Goal: Task Accomplishment & Management: Manage account settings

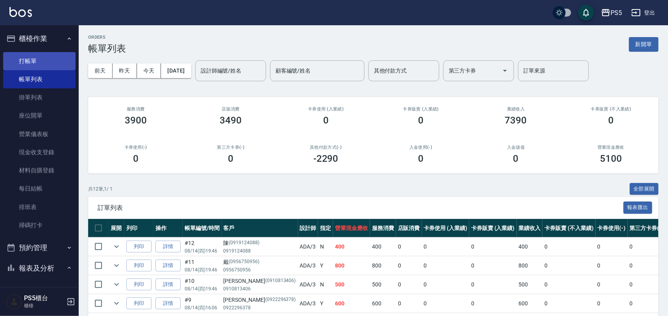
scroll to position [11, 0]
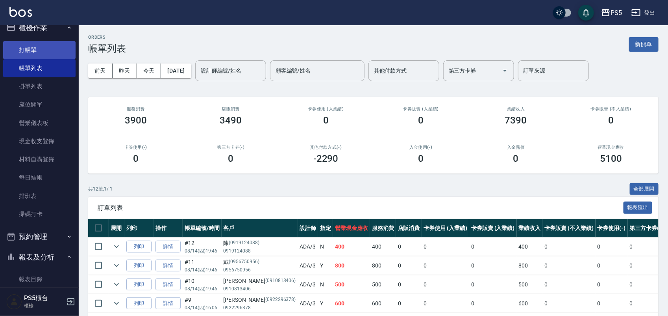
click at [70, 46] on link "打帳單" at bounding box center [39, 50] width 72 height 18
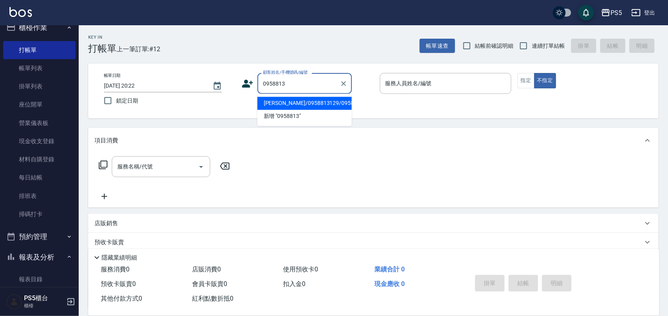
click at [310, 110] on li "[PERSON_NAME]/0958813129/0958813129" at bounding box center [305, 103] width 95 height 13
type input "[PERSON_NAME]/0958813129/0958813129"
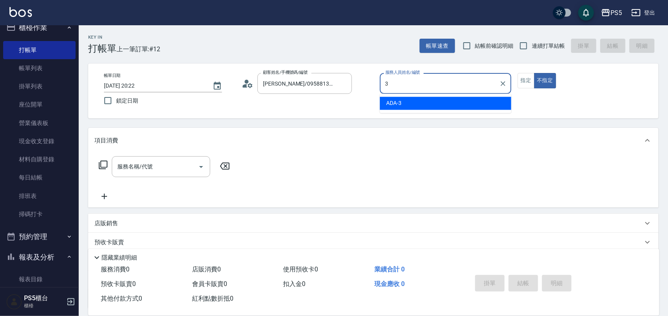
type input "ADA-3"
type button "false"
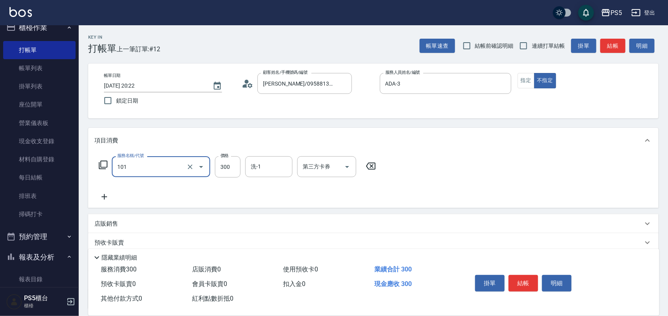
type input "洗髮(101)"
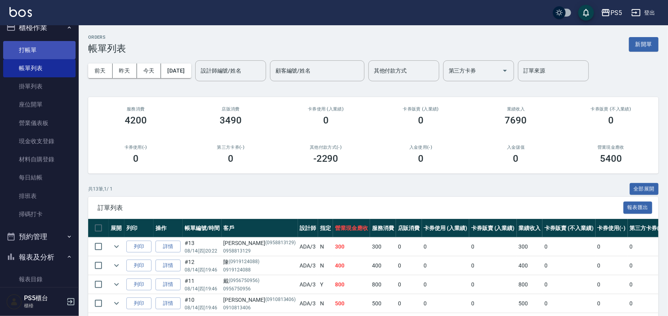
click at [30, 43] on link "打帳單" at bounding box center [39, 50] width 72 height 18
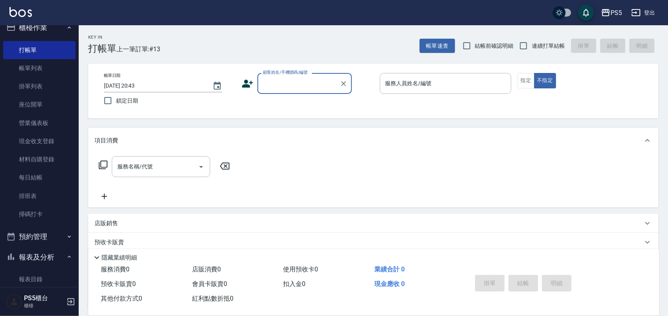
click at [300, 87] on input "顧客姓名/手機號碼/編號" at bounding box center [299, 83] width 76 height 14
drag, startPoint x: 303, startPoint y: 83, endPoint x: 196, endPoint y: 90, distance: 107.4
click at [196, 90] on div "帳單日期 2025/08/14 20:43 鎖定日期 顧客姓名/手機號碼/編號 09858942374 顧客姓名/手機號碼/編號 服務人員姓名/編號 服務人員…" at bounding box center [374, 91] width 552 height 36
click at [310, 81] on input "09858942374" at bounding box center [299, 83] width 76 height 14
type input "0985894374"
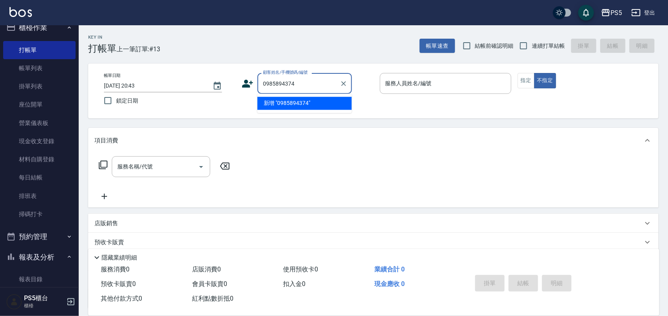
drag, startPoint x: 310, startPoint y: 81, endPoint x: 251, endPoint y: 80, distance: 58.7
click at [251, 80] on div "顧客姓名/手機號碼/編號 0985894374 顧客姓名/手機號碼/編號" at bounding box center [308, 83] width 132 height 21
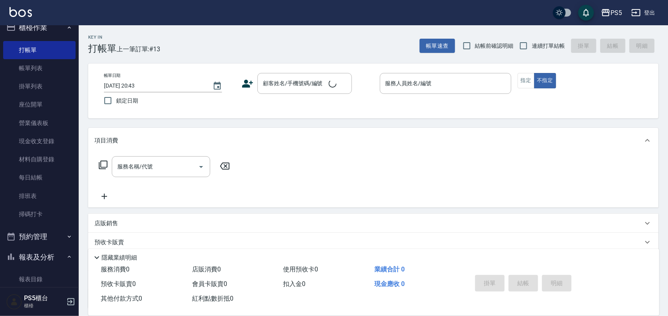
click at [245, 82] on icon at bounding box center [248, 84] width 11 height 8
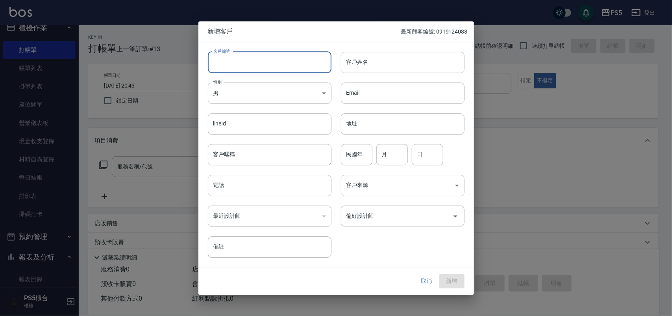
click at [249, 59] on input "客戶編號" at bounding box center [270, 62] width 124 height 21
paste input "0985894374"
type input "0985894374"
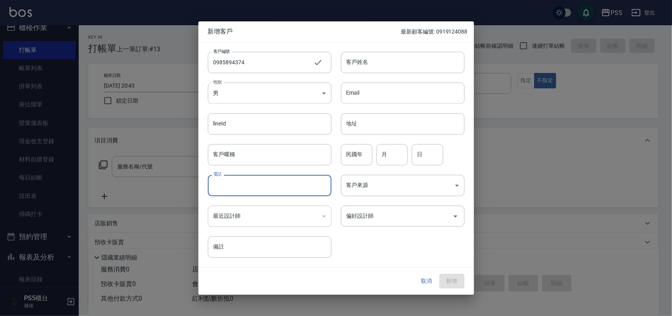
paste input "0985894374"
type input "0985894374"
click at [228, 91] on body "PS5 登出 櫃檯作業 打帳單 帳單列表 掛單列表 座位開單 營業儀表板 現金收支登錄 材料自購登錄 每日結帳 排班表 掃碼打卡 預約管理 預約管理 單日預約…" at bounding box center [336, 191] width 672 height 383
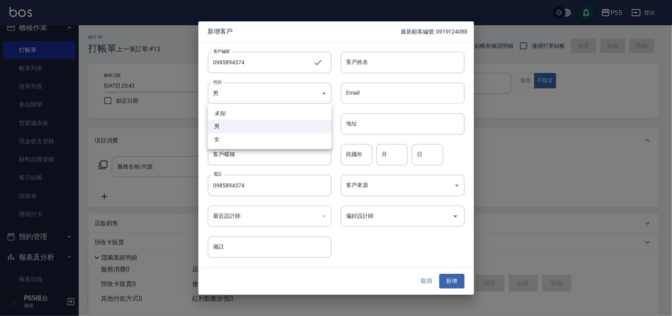
click at [228, 136] on li "女" at bounding box center [270, 139] width 124 height 13
type input "FEMALE"
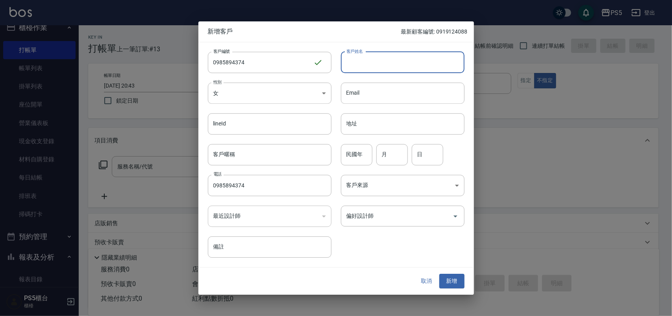
click at [358, 59] on input "客戶姓名" at bounding box center [403, 62] width 124 height 21
type input "簡"
click at [349, 152] on div "民國年 民國年" at bounding box center [357, 154] width 32 height 21
type input "86"
type input "5"
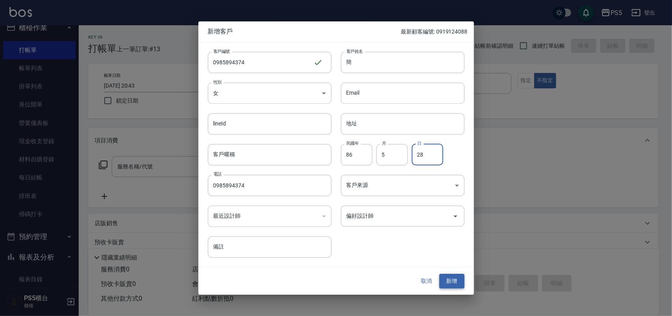
type input "28"
click at [450, 277] on button "新增" at bounding box center [452, 281] width 25 height 15
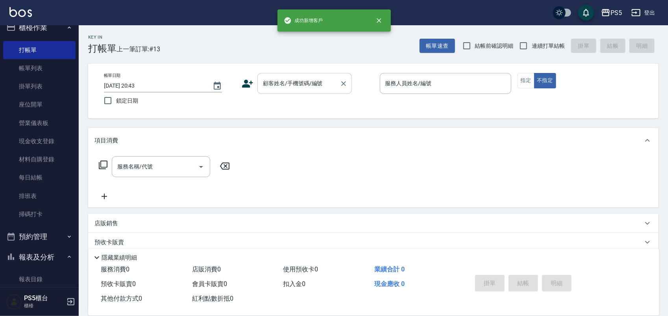
click at [316, 91] on div "顧客姓名/手機號碼/編號" at bounding box center [305, 83] width 95 height 21
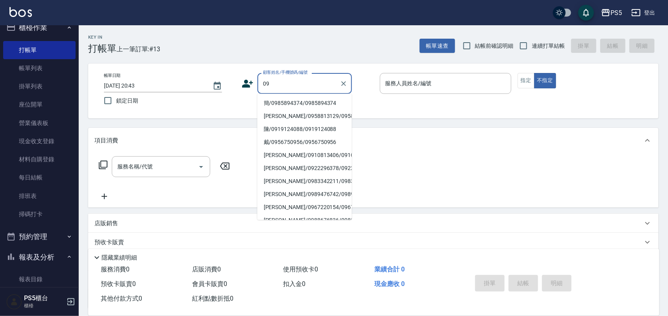
click at [308, 97] on li "簡/0985894374/0985894374" at bounding box center [305, 103] width 95 height 13
type input "簡/0985894374/0985894374"
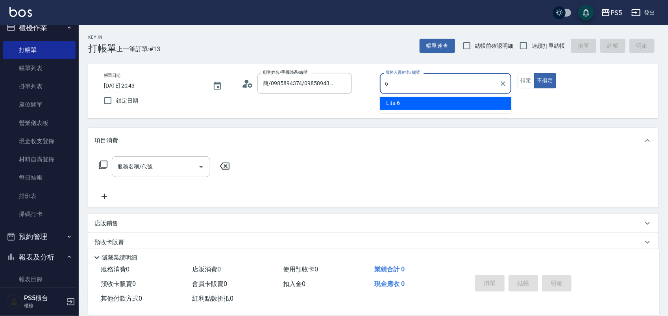
type input "Lita-6"
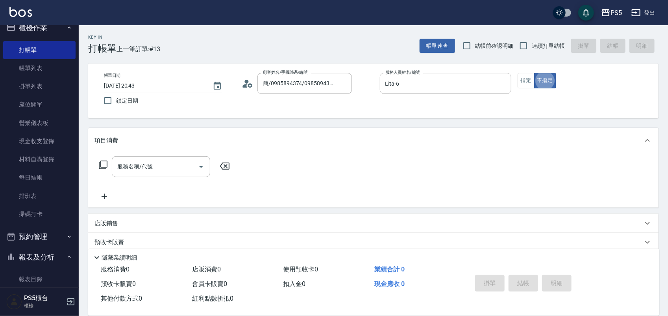
type button "false"
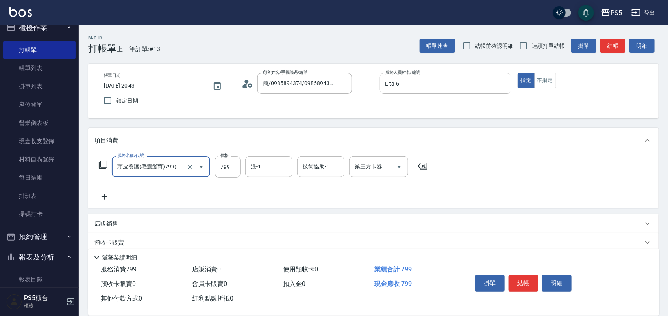
type input "頭皮養護(毛囊髮育)799(112)"
type input "999"
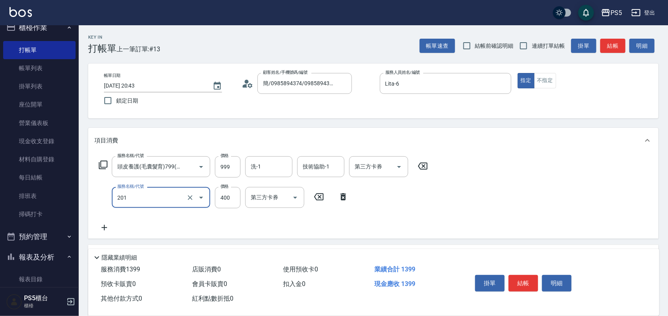
type input "洗剪400(201)"
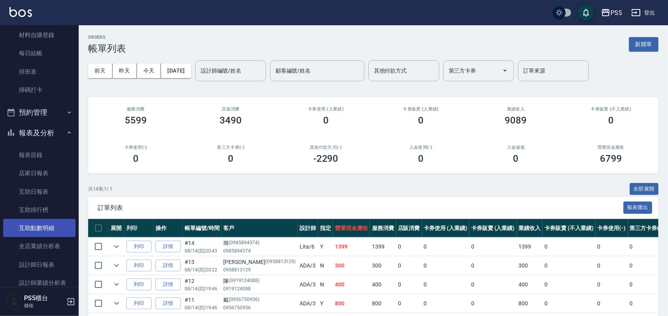
scroll to position [159, 0]
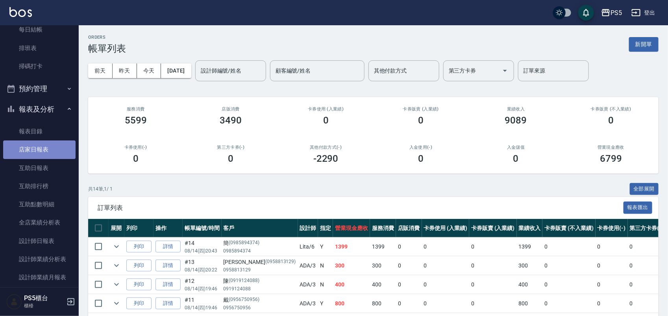
click at [56, 151] on link "店家日報表" at bounding box center [39, 149] width 72 height 18
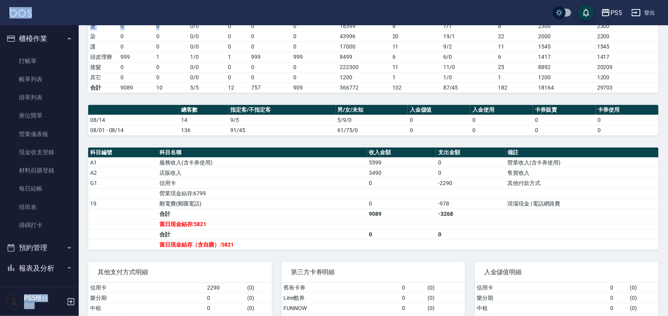
drag, startPoint x: 160, startPoint y: 30, endPoint x: 163, endPoint y: 25, distance: 6.0
click at [163, 25] on div "PS5 登出 櫃檯作業 打帳單 帳單列表 掛單列表 座位開單 營業儀表板 現金收支登錄 材料自購登錄 每日結帳 排班表 掃碼打卡 預約管理 預約管理 單日預約…" at bounding box center [334, 102] width 668 height 500
click at [160, 27] on td "0" at bounding box center [171, 26] width 34 height 10
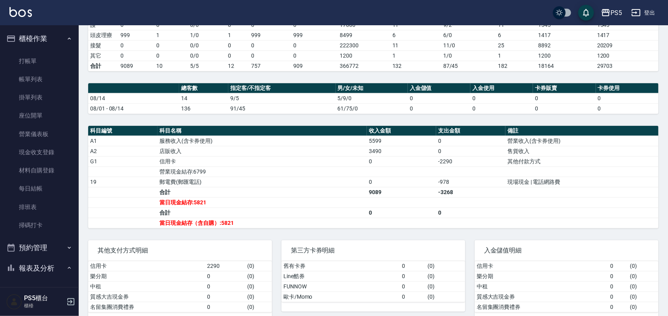
scroll to position [187, 0]
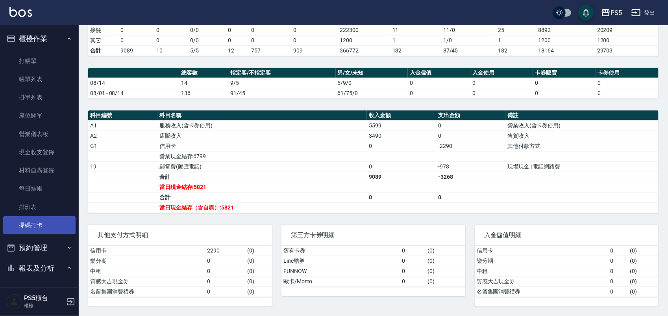
click at [46, 221] on link "掃碼打卡" at bounding box center [39, 225] width 72 height 18
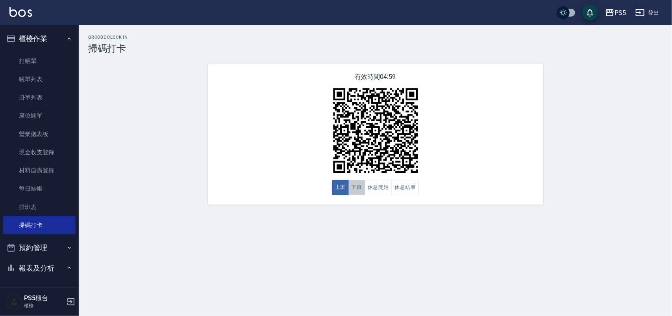
click at [353, 184] on button "下班" at bounding box center [357, 187] width 17 height 15
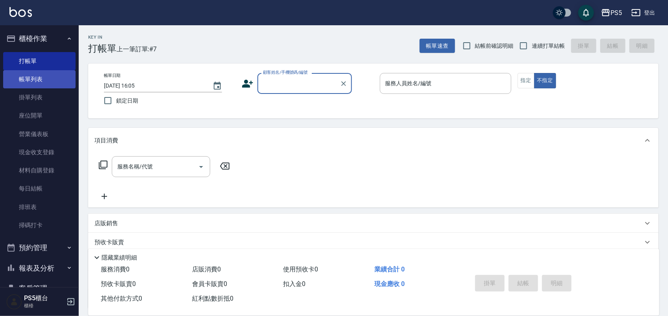
click at [51, 75] on link "帳單列表" at bounding box center [39, 79] width 72 height 18
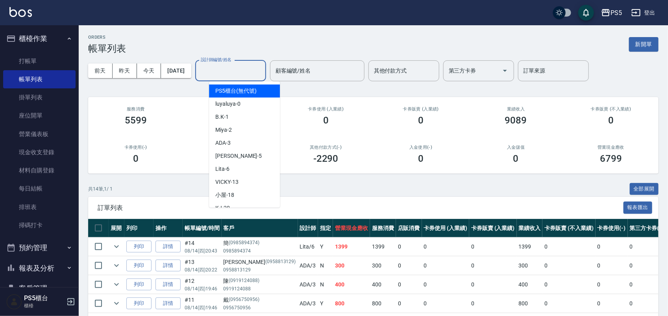
click at [226, 71] on input "設計師編號/姓名" at bounding box center [231, 71] width 64 height 14
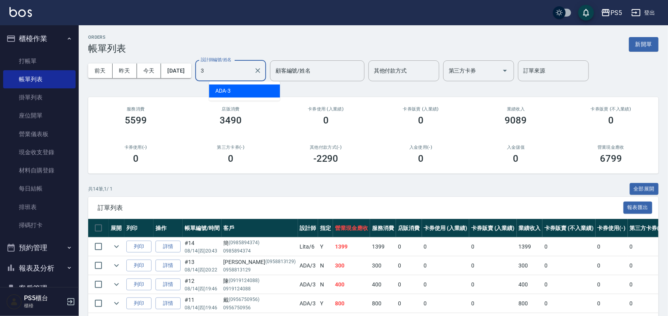
type input "ADA-3"
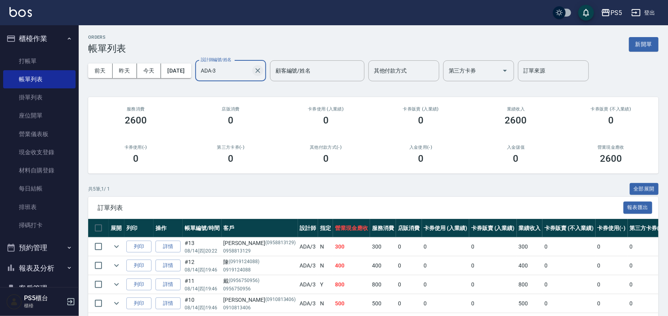
click at [264, 71] on button "Clear" at bounding box center [257, 70] width 11 height 11
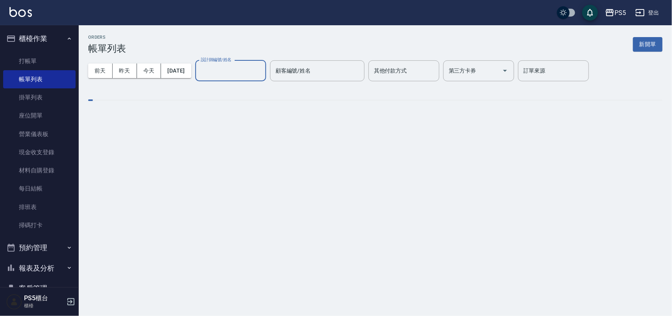
click at [263, 66] on input "設計師編號/姓名" at bounding box center [231, 71] width 64 height 14
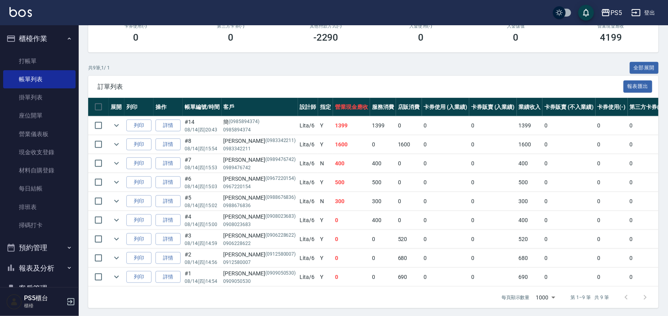
scroll to position [131, 0]
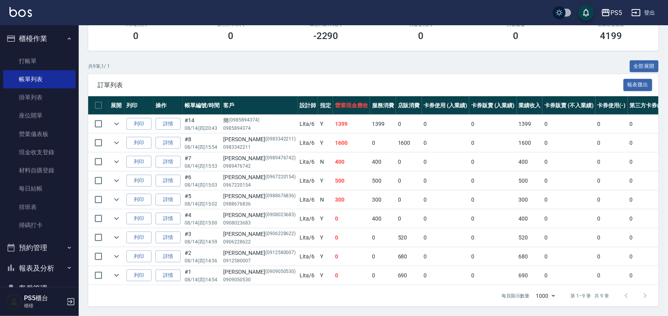
type input "Lita-6"
drag, startPoint x: 306, startPoint y: 113, endPoint x: 349, endPoint y: 120, distance: 42.7
click at [349, 120] on tr "列印 詳情 #14 08/14 (四) 20:43 [PERSON_NAME](0985894374) 0985894374 Lita /6 Y 1399 1…" at bounding box center [435, 124] width 694 height 19
click at [370, 134] on td "0" at bounding box center [383, 143] width 26 height 19
drag, startPoint x: 310, startPoint y: 132, endPoint x: 321, endPoint y: 132, distance: 11.4
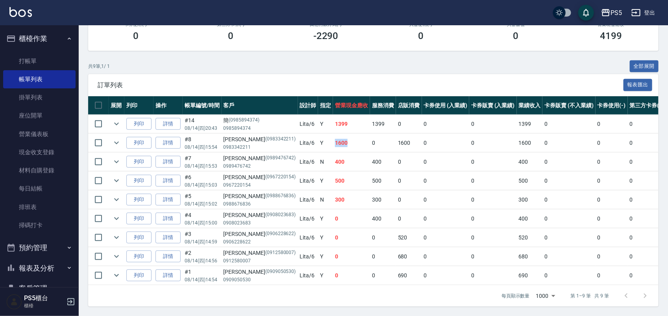
click at [333, 134] on td "1600" at bounding box center [351, 143] width 37 height 19
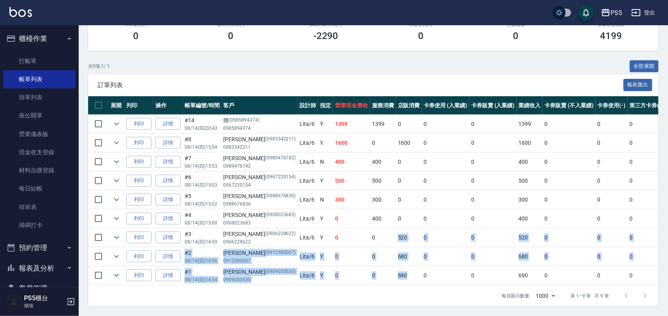
drag, startPoint x: 369, startPoint y: 227, endPoint x: 394, endPoint y: 274, distance: 53.0
click at [394, 274] on tbody "列印 詳情 #14 08/14 (四) 20:43 [PERSON_NAME](0985894374) 0985894374 Lita /6 Y 1399 1…" at bounding box center [435, 200] width 694 height 170
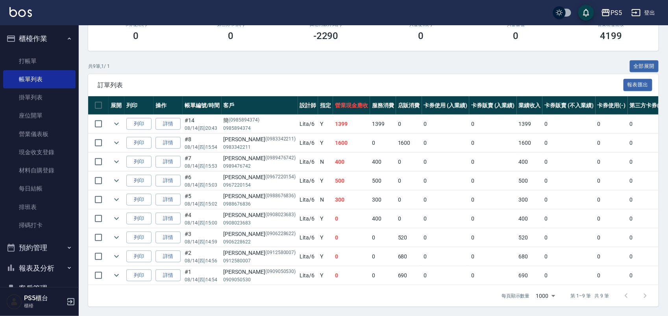
click at [375, 299] on div "每頁顯示數量 1000 1000 第 1–9 筆 共 9 筆" at bounding box center [373, 295] width 571 height 21
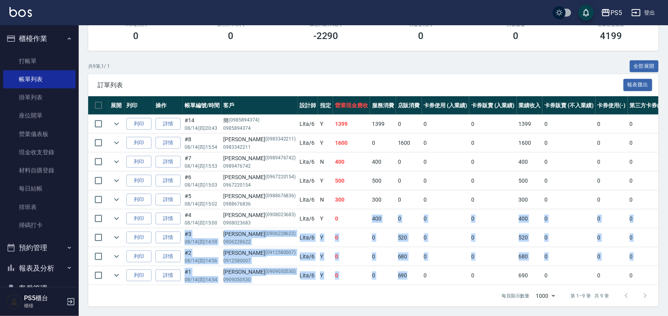
drag, startPoint x: 341, startPoint y: 207, endPoint x: 383, endPoint y: 264, distance: 70.7
click at [383, 264] on tbody "列印 詳情 #14 08/14 (四) 20:43 [PERSON_NAME](0985894374) 0985894374 Lita /6 Y 1399 1…" at bounding box center [435, 200] width 694 height 170
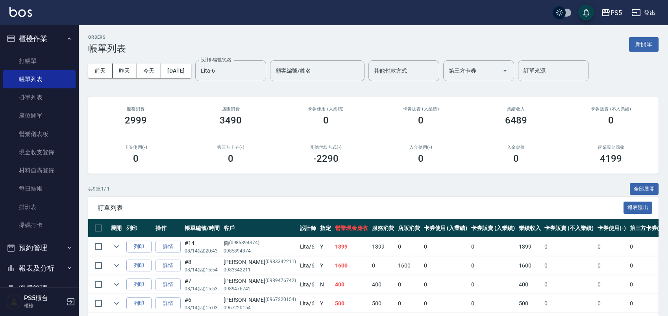
scroll to position [131, 0]
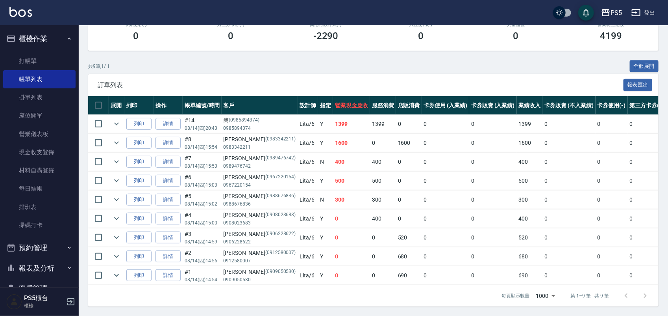
click at [232, 81] on span "訂單列表" at bounding box center [361, 85] width 526 height 8
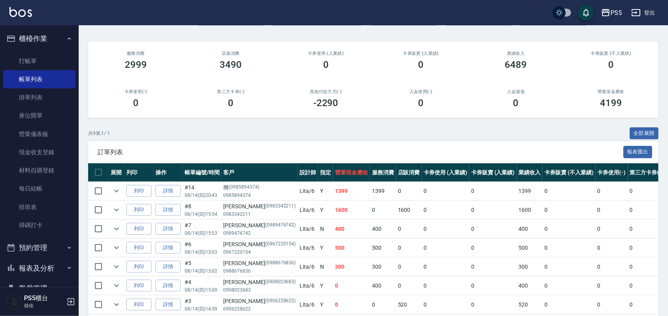
scroll to position [0, 0]
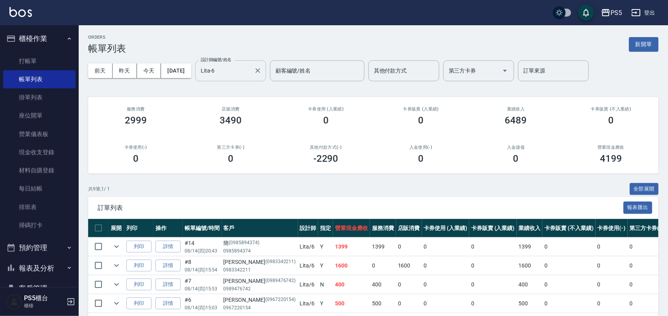
click at [239, 75] on input "Lita-6" at bounding box center [225, 71] width 52 height 14
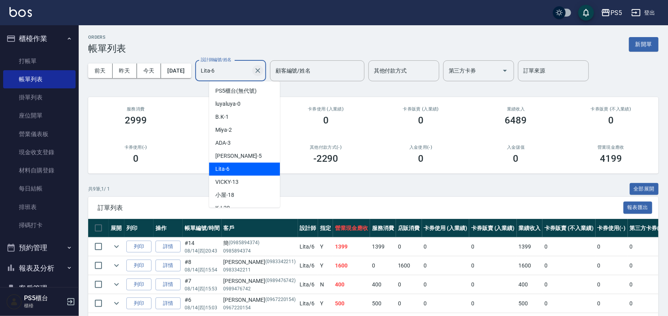
click at [262, 71] on icon "Clear" at bounding box center [258, 71] width 8 height 8
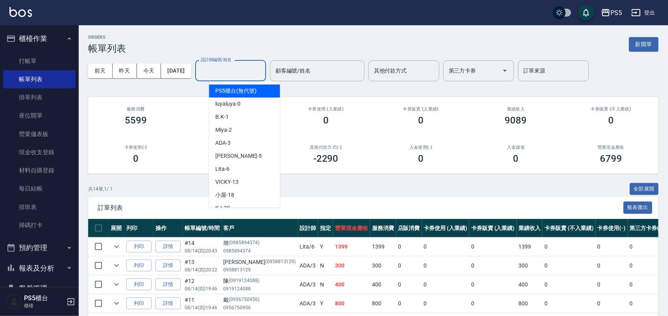
click at [164, 145] on h2 "卡券使用(-)" at bounding box center [136, 147] width 76 height 5
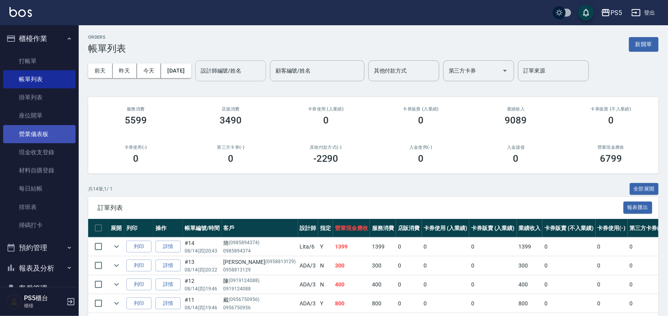
scroll to position [185, 0]
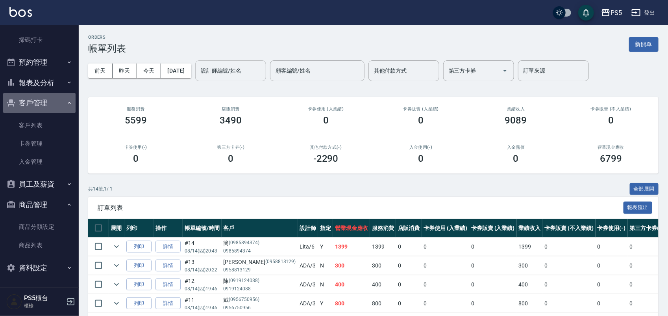
click at [43, 95] on button "客戶管理" at bounding box center [39, 103] width 72 height 20
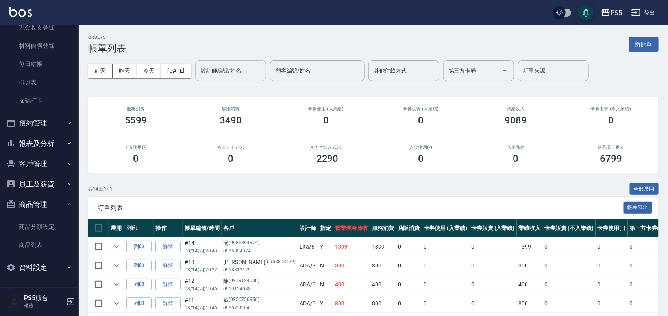
click at [40, 200] on button "商品管理" at bounding box center [39, 204] width 72 height 20
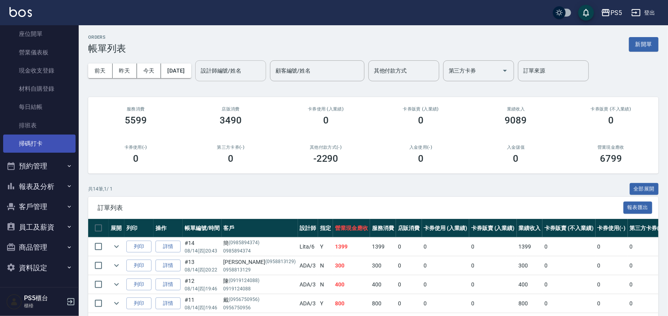
scroll to position [82, 0]
click at [42, 184] on button "報表及分析" at bounding box center [39, 186] width 72 height 20
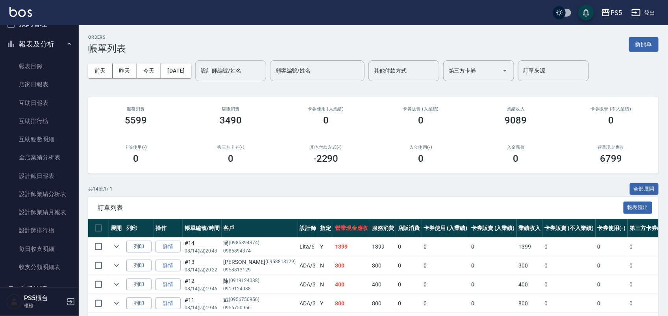
scroll to position [229, 0]
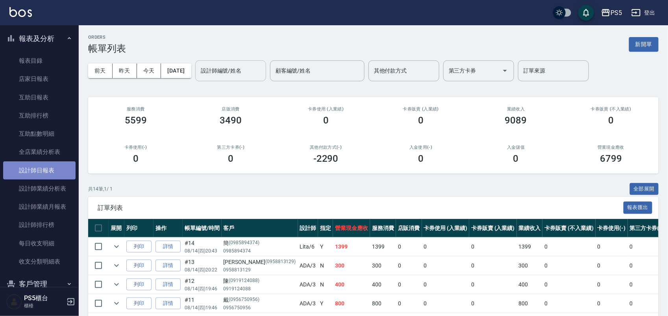
click at [48, 168] on link "設計師日報表" at bounding box center [39, 170] width 72 height 18
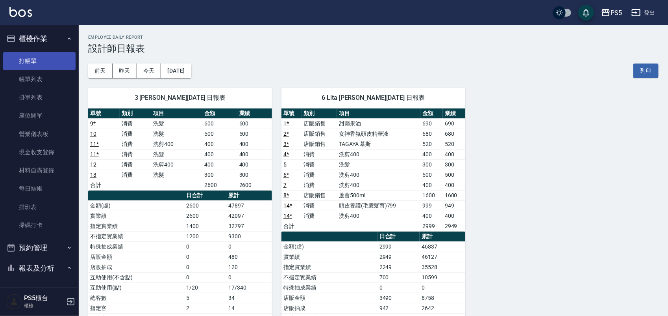
click at [39, 53] on link "打帳單" at bounding box center [39, 61] width 72 height 18
